Goal: Find specific page/section: Find specific page/section

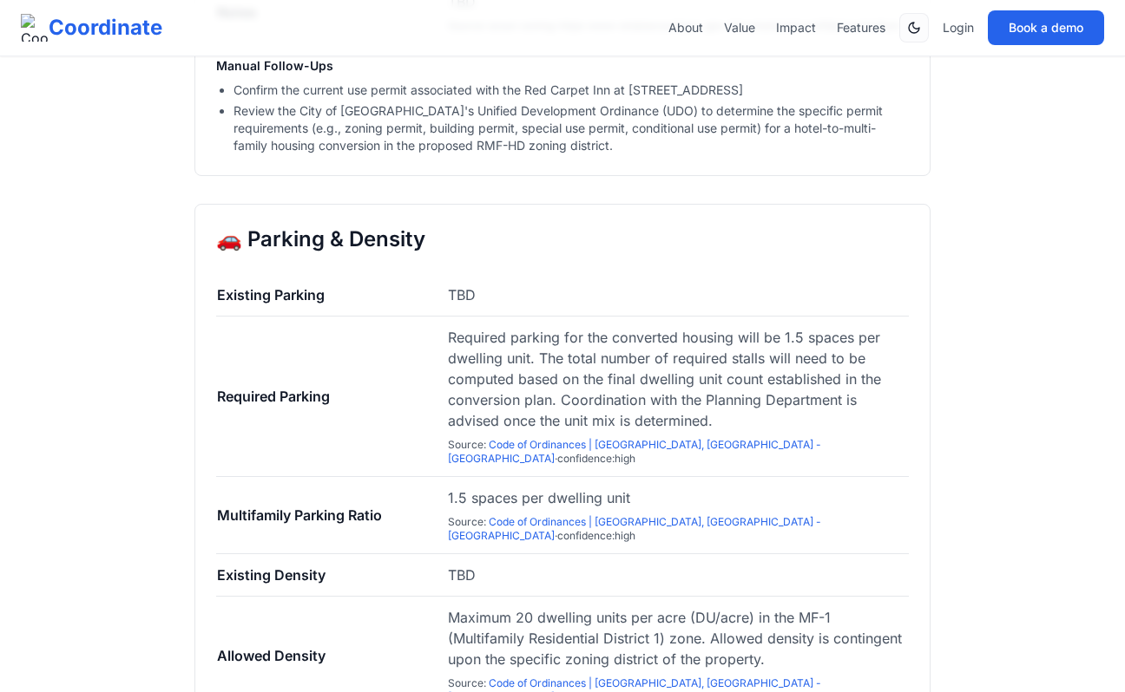
scroll to position [3068, 0]
click at [550, 437] on link "Code of Ordinances | [GEOGRAPHIC_DATA], [GEOGRAPHIC_DATA] - [GEOGRAPHIC_DATA]" at bounding box center [634, 450] width 373 height 27
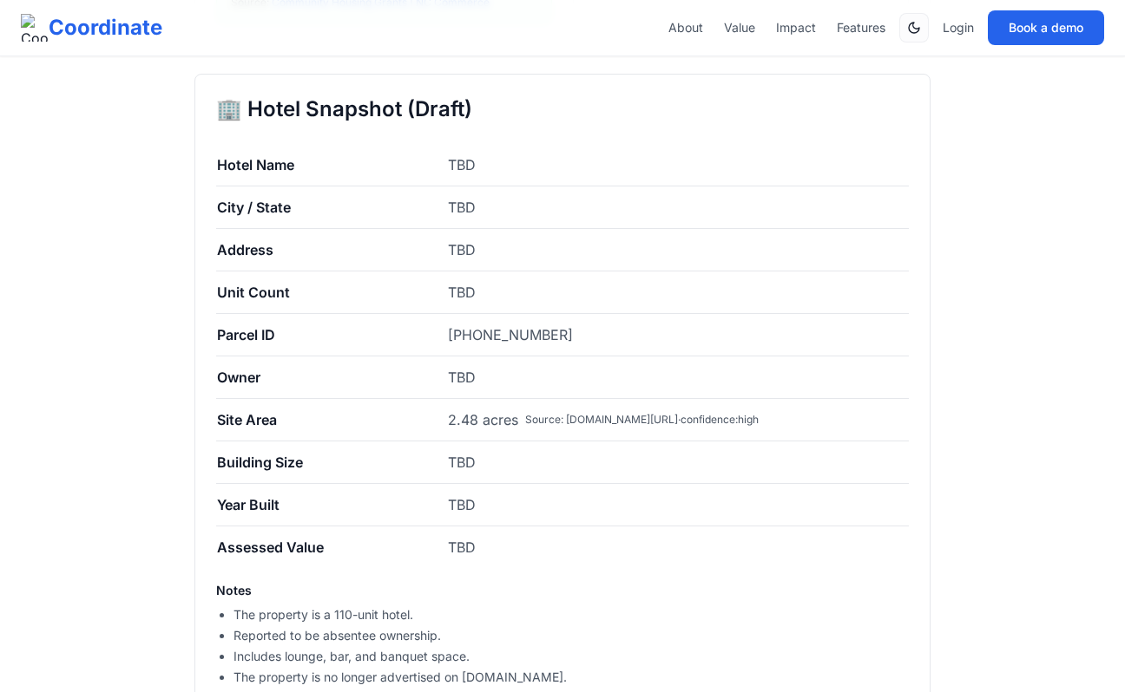
scroll to position [986, 0]
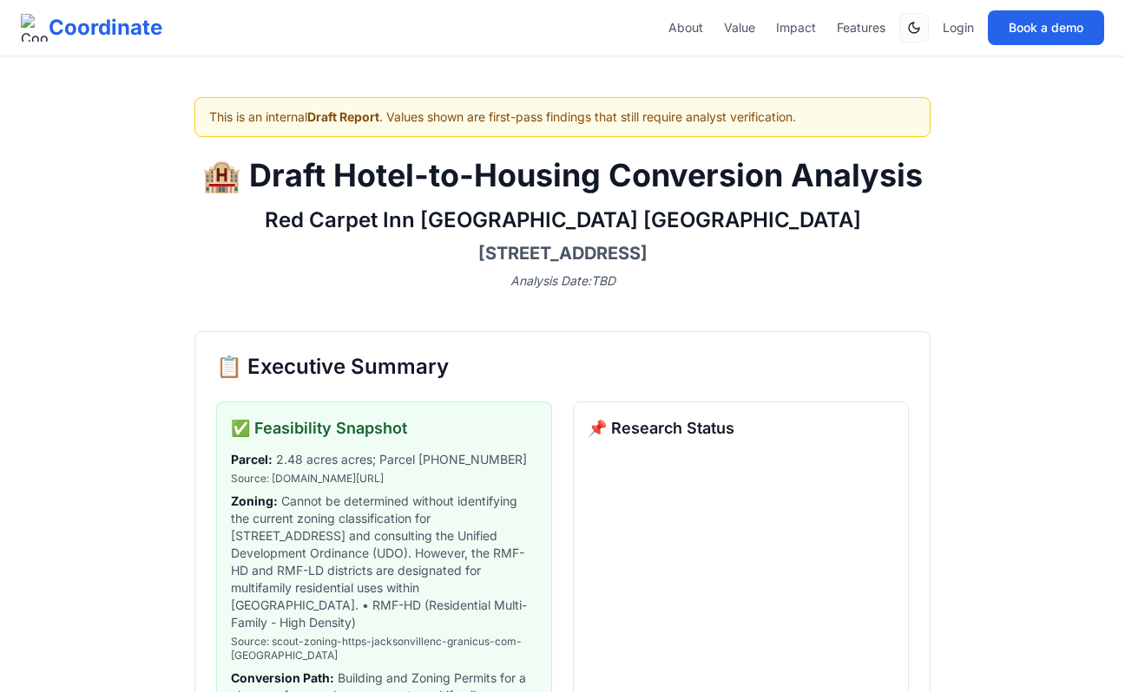
scroll to position [986, 0]
